Goal: Task Accomplishment & Management: Manage account settings

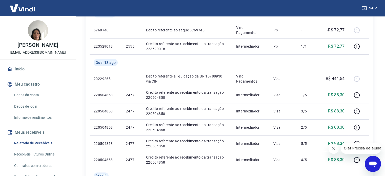
scroll to position [96, 0]
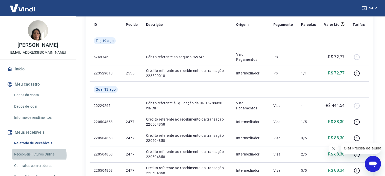
click at [31, 155] on link "Recebíveis Futuros Online" at bounding box center [40, 154] width 57 height 10
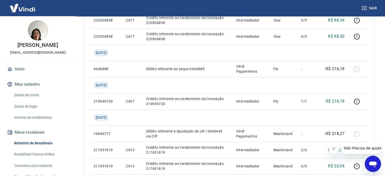
scroll to position [0, 0]
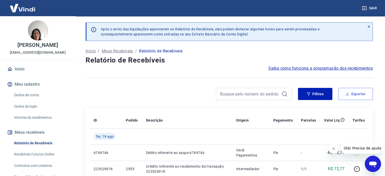
click at [346, 98] on button "Exportar" at bounding box center [355, 94] width 34 height 12
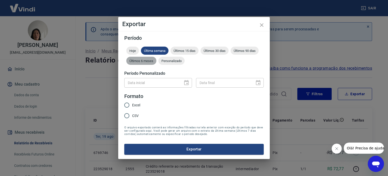
click at [142, 61] on span "Últimos 6 meses" at bounding box center [141, 61] width 30 height 4
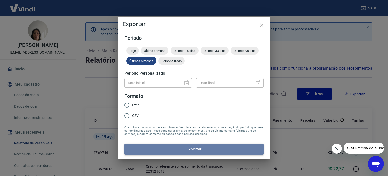
drag, startPoint x: 126, startPoint y: 104, endPoint x: 176, endPoint y: 147, distance: 66.1
click at [176, 147] on button "Exportar" at bounding box center [194, 149] width 140 height 11
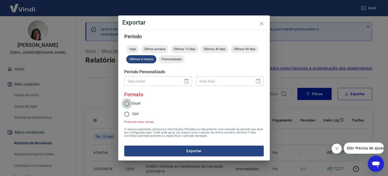
click at [128, 105] on input "Excel" at bounding box center [127, 103] width 11 height 11
radio input "true"
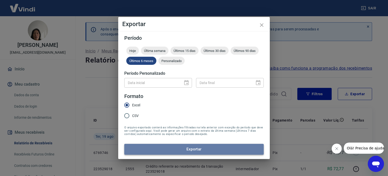
click at [167, 149] on button "Exportar" at bounding box center [194, 149] width 140 height 11
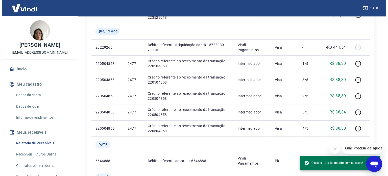
scroll to position [328, 0]
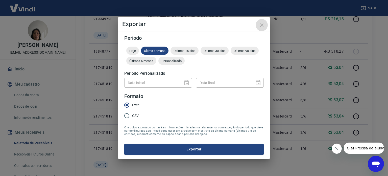
click at [262, 26] on icon "close" at bounding box center [262, 25] width 4 height 4
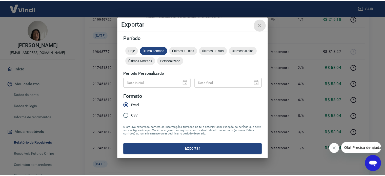
scroll to position [6, 0]
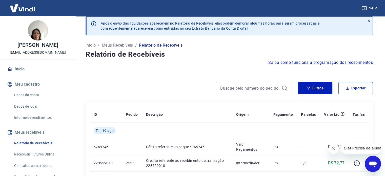
click at [37, 143] on link "Relatório de Recebíveis" at bounding box center [40, 143] width 57 height 10
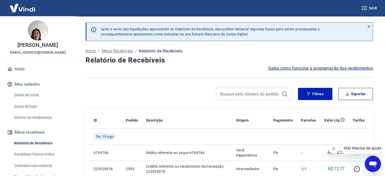
drag, startPoint x: 72, startPoint y: 97, endPoint x: 71, endPoint y: 132, distance: 35.1
click at [71, 132] on div "Início Meu cadastro Dados da conta Dados de login Informe de rendimentos Meus r…" at bounding box center [38, 161] width 76 height 196
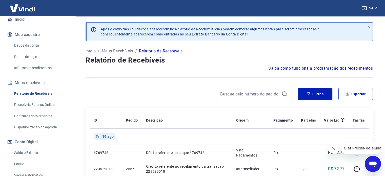
scroll to position [62, 0]
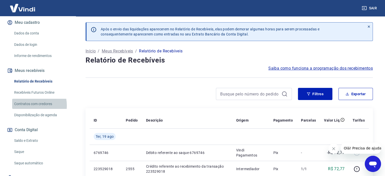
drag, startPoint x: 41, startPoint y: 91, endPoint x: 27, endPoint y: 105, distance: 19.7
drag, startPoint x: 27, startPoint y: 105, endPoint x: 0, endPoint y: 148, distance: 51.1
click at [0, 148] on div "Início Meu cadastro Dados da conta Dados de login Informe de rendimentos Meus r…" at bounding box center [38, 100] width 76 height 196
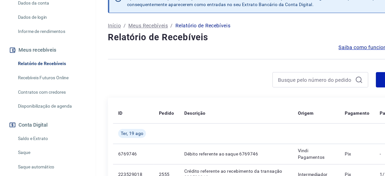
click at [111, 101] on div "Filtros Exportar" at bounding box center [228, 96] width 287 height 16
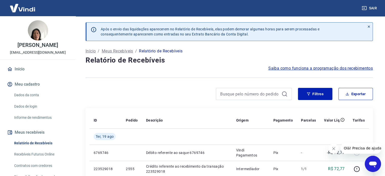
scroll to position [64, 0]
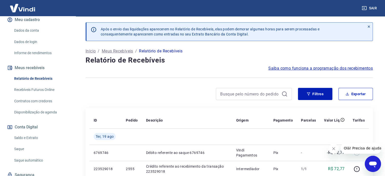
click at [28, 140] on link "Saldo e Extrato" at bounding box center [40, 137] width 57 height 10
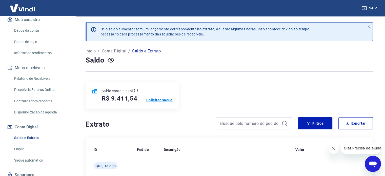
click at [151, 101] on p "Solicitar Saque" at bounding box center [159, 99] width 26 height 5
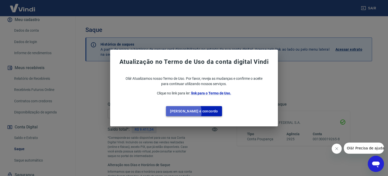
click at [191, 112] on button "Li e concordo" at bounding box center [194, 111] width 56 height 10
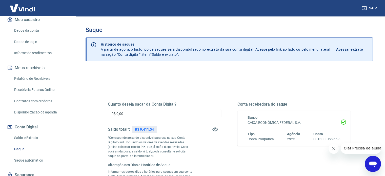
scroll to position [25, 0]
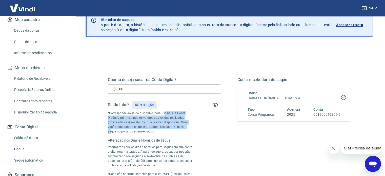
drag, startPoint x: 164, startPoint y: 113, endPoint x: 181, endPoint y: 125, distance: 20.5
click at [181, 125] on p "*Corresponde ao saldo disponível para uso na sua Conta Digital Vindi. Incluindo…" at bounding box center [150, 122] width 85 height 23
drag, startPoint x: 169, startPoint y: 128, endPoint x: 219, endPoint y: 107, distance: 54.5
click at [219, 107] on div "Quanto deseja sacar da Conta Digital? R$ 0,00 ​ Saldo total*: R$ 9.411,54 *Corr…" at bounding box center [164, 132] width 113 height 110
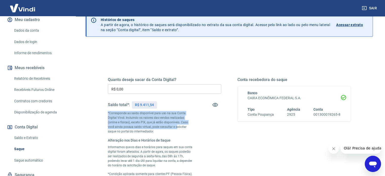
scroll to position [0, 0]
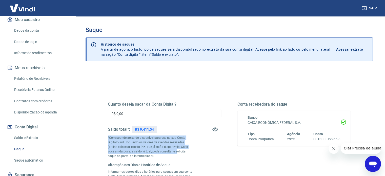
click at [350, 45] on link "Acessar extrato" at bounding box center [352, 49] width 32 height 15
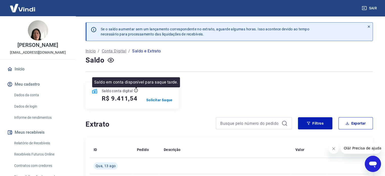
click at [143, 85] on p "Saldo em conta disponível para saque tarde." at bounding box center [136, 82] width 84 height 6
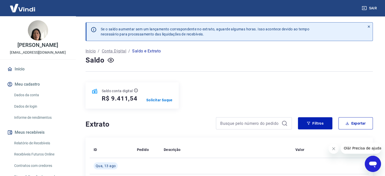
click at [154, 102] on div "Saldo conta digital R$ 9.411,54 Solicitar Saque" at bounding box center [131, 95] width 93 height 26
click at [151, 100] on p "Solicitar Saque" at bounding box center [159, 99] width 26 height 5
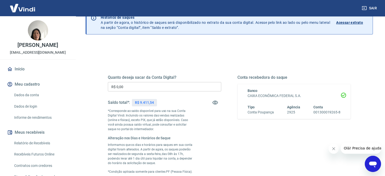
scroll to position [27, 0]
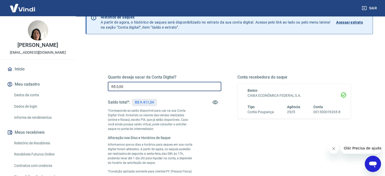
drag, startPoint x: 127, startPoint y: 85, endPoint x: 94, endPoint y: 86, distance: 33.1
click at [94, 86] on div "Quanto deseja sacar da Conta Digital? R$ 0,00 ​ Saldo total*: R$ 9.411,54 *Corr…" at bounding box center [228, 153] width 287 height 223
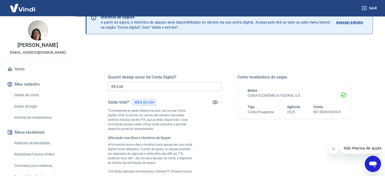
click at [348, 22] on p "Acessar extrato" at bounding box center [349, 22] width 27 height 5
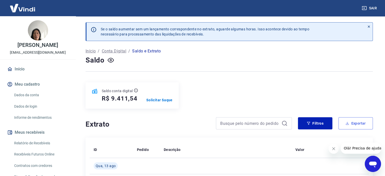
click at [365, 127] on button "Exportar" at bounding box center [355, 123] width 34 height 12
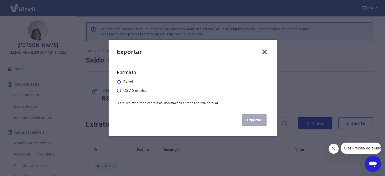
click at [124, 80] on div "Excel" at bounding box center [193, 82] width 152 height 6
click at [118, 91] on div "Exportar Formato Excel CSV Simples O arquivo exportado conterá as informações f…" at bounding box center [192, 88] width 168 height 96
click at [121, 82] on icon at bounding box center [119, 82] width 5 height 5
click at [0, 0] on input "radio" at bounding box center [0, 0] width 0 height 0
click at [263, 123] on button "Exportar" at bounding box center [254, 120] width 24 height 12
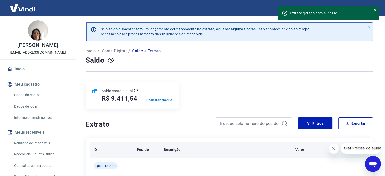
click at [204, 143] on th "Descrição" at bounding box center [225, 149] width 131 height 16
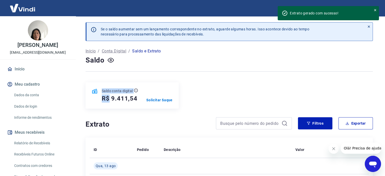
drag, startPoint x: 110, startPoint y: 97, endPoint x: 160, endPoint y: 113, distance: 52.5
click at [163, 106] on div "Saldo conta digital R$ 9.411,54 Solicitar Saque" at bounding box center [131, 95] width 93 height 26
click at [166, 99] on p "Solicitar Saque" at bounding box center [159, 99] width 26 height 5
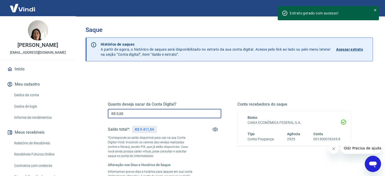
drag, startPoint x: 137, startPoint y: 110, endPoint x: 88, endPoint y: 113, distance: 48.4
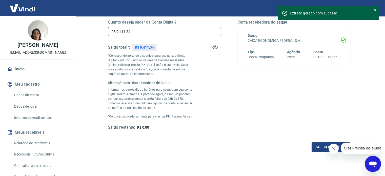
scroll to position [98, 0]
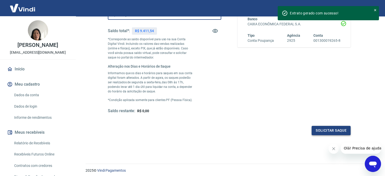
type input "R$ 9.411,54"
click at [330, 129] on button "Solicitar saque" at bounding box center [330, 130] width 39 height 9
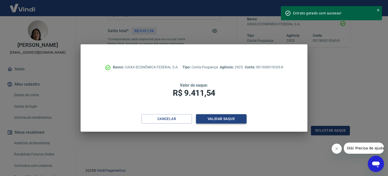
click at [211, 121] on button "Validar saque" at bounding box center [221, 118] width 51 height 9
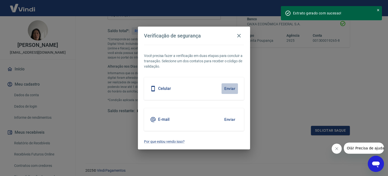
click at [232, 90] on button "Enviar" at bounding box center [230, 88] width 16 height 11
click at [239, 71] on div "Você precisa fazer a verificação em duas etapas para concluir a transação. Sele…" at bounding box center [194, 97] width 112 height 105
click at [228, 95] on div "Celular Enviar" at bounding box center [194, 88] width 100 height 23
click at [223, 88] on button "Enviar" at bounding box center [230, 88] width 16 height 11
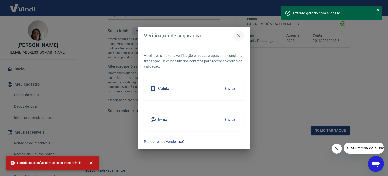
click at [243, 38] on button "button" at bounding box center [239, 36] width 10 height 10
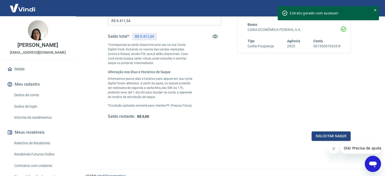
scroll to position [52, 0]
